Goal: Book appointment/travel/reservation

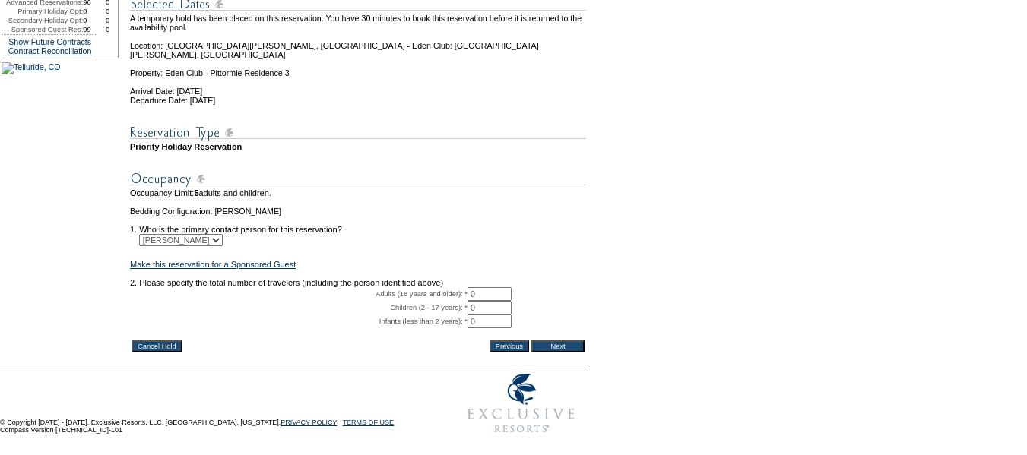
scroll to position [228, 0]
drag, startPoint x: 488, startPoint y: 282, endPoint x: 493, endPoint y: 255, distance: 27.1
click at [488, 287] on input "0" at bounding box center [489, 294] width 44 height 14
type input "02"
click at [553, 341] on input "Next" at bounding box center [557, 347] width 53 height 12
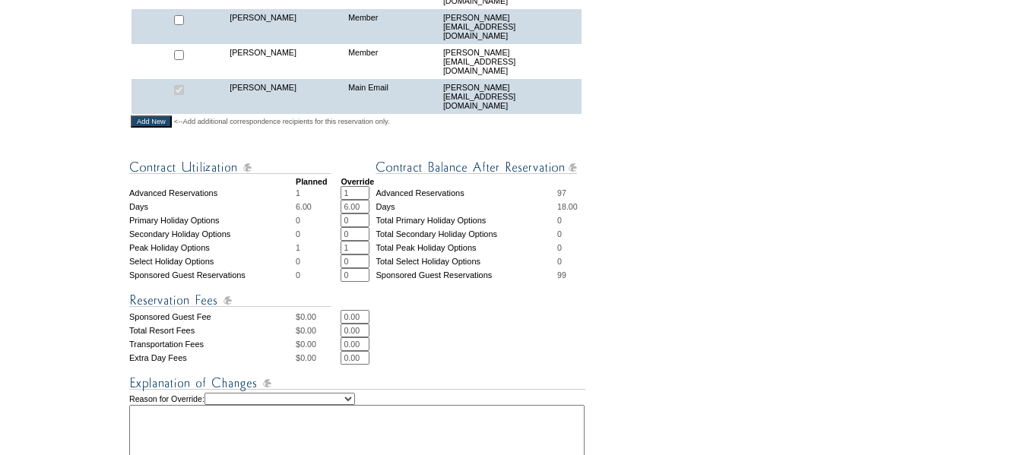
scroll to position [760, 0]
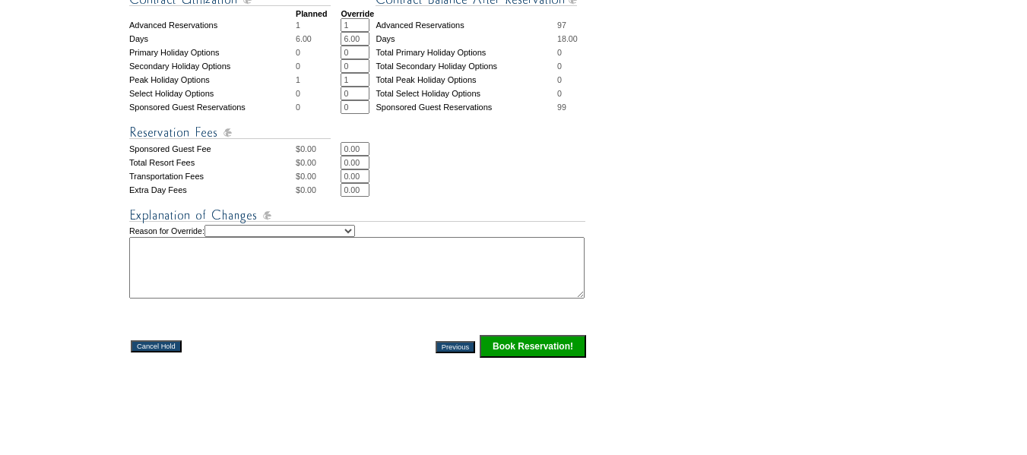
click at [518, 337] on input "Book Reservation!" at bounding box center [533, 346] width 106 height 23
